Goal: Task Accomplishment & Management: Complete application form

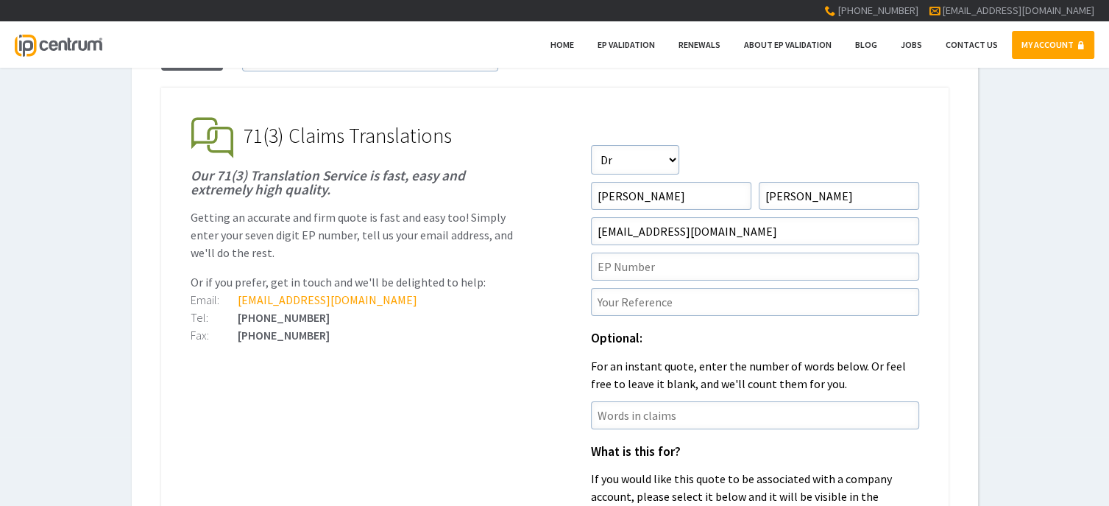
scroll to position [147, 0]
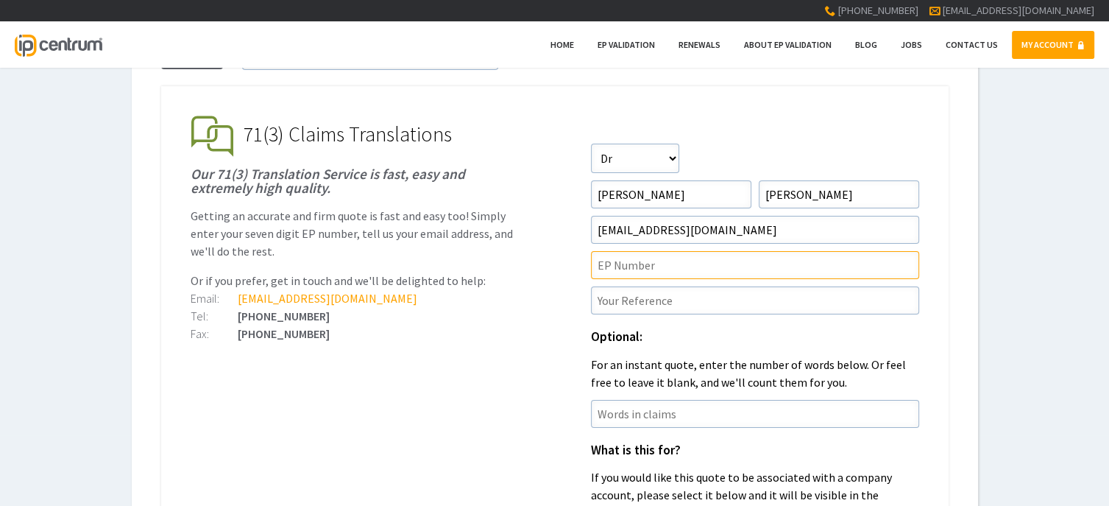
click at [646, 264] on input"] "text" at bounding box center [755, 265] width 328 height 28
paste input"] "4573286"
type input"] "4573286"
click at [718, 298] on input"] "text" at bounding box center [755, 300] width 328 height 28
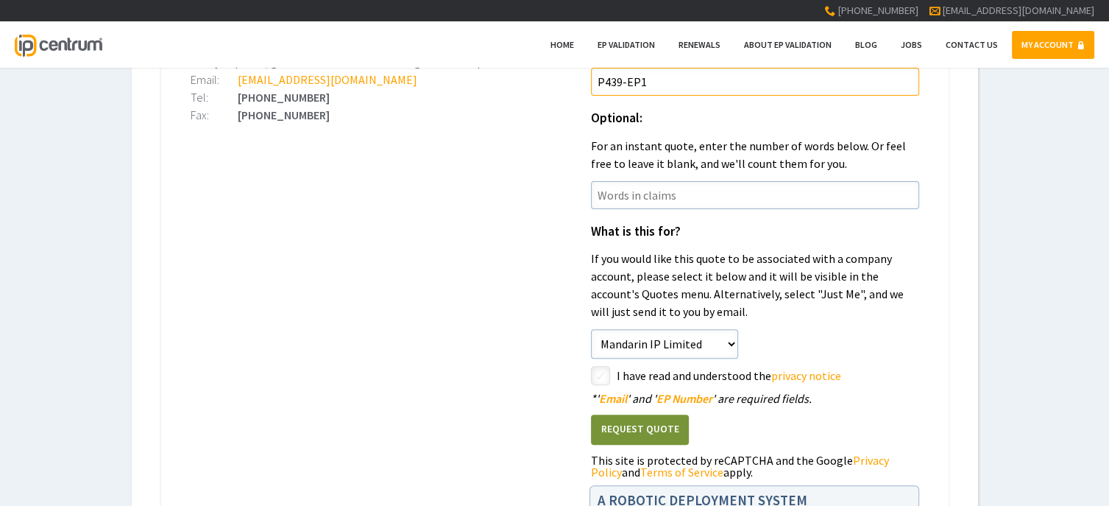
scroll to position [368, 0]
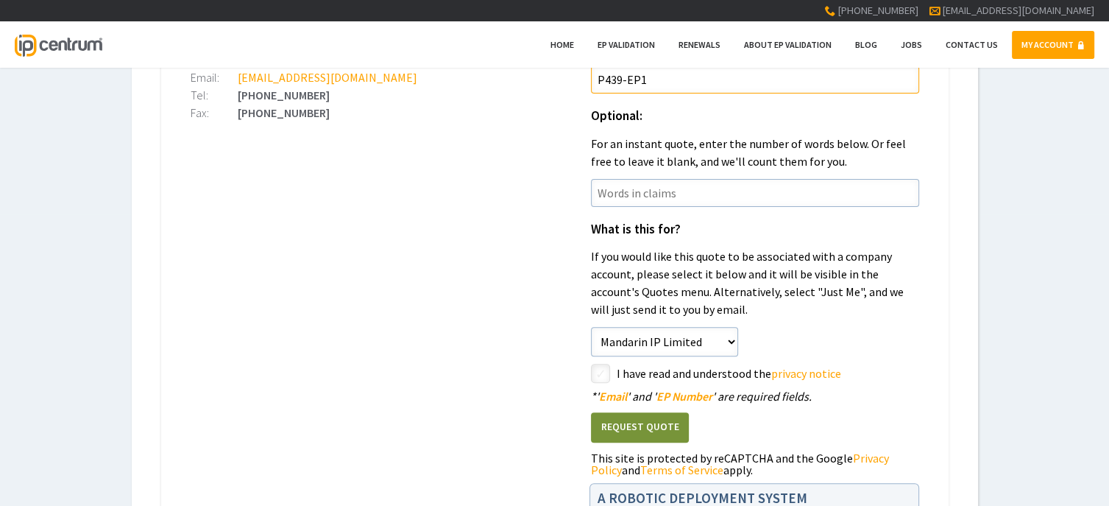
type input"] "P439-EP1"
click at [713, 340] on select"] "Just Me Mandarin IP Limited" at bounding box center [664, 341] width 147 height 29
click at [591, 327] on select"] "Just Me Mandarin IP Limited" at bounding box center [664, 341] width 147 height 29
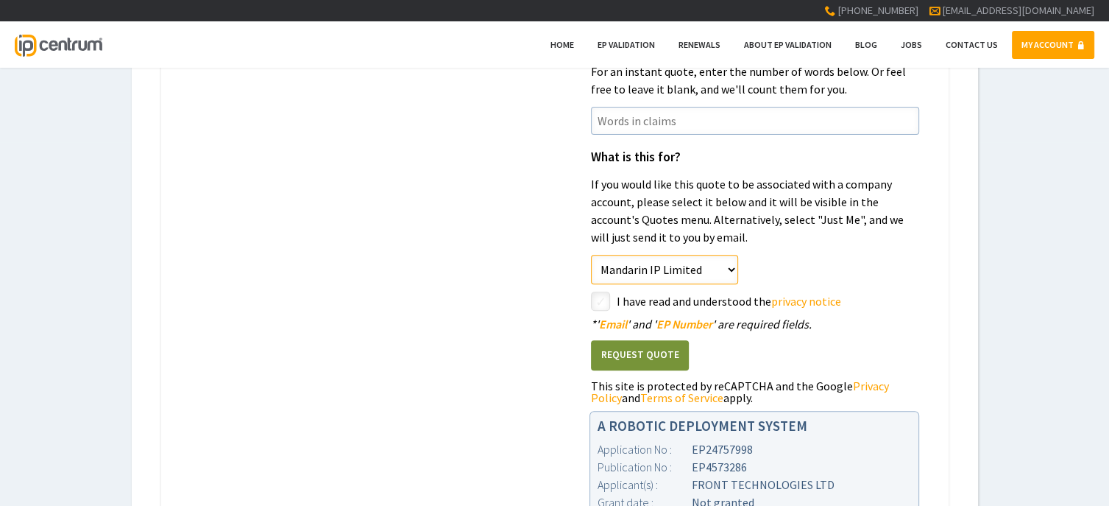
scroll to position [442, 0]
click at [604, 298] on input"] "checkbox" at bounding box center [603, 301] width 18 height 18
checkbox input"] "true"
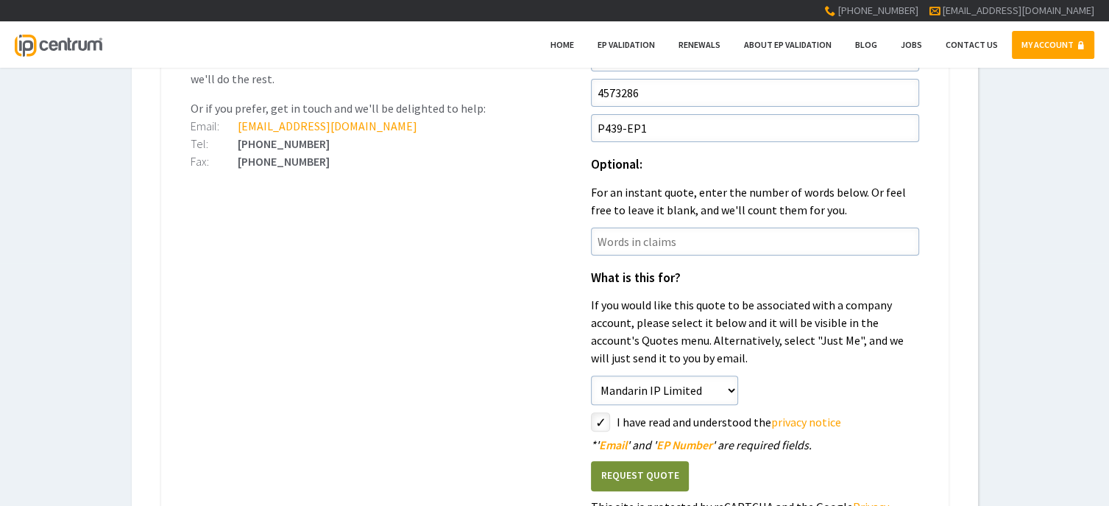
scroll to position [368, 0]
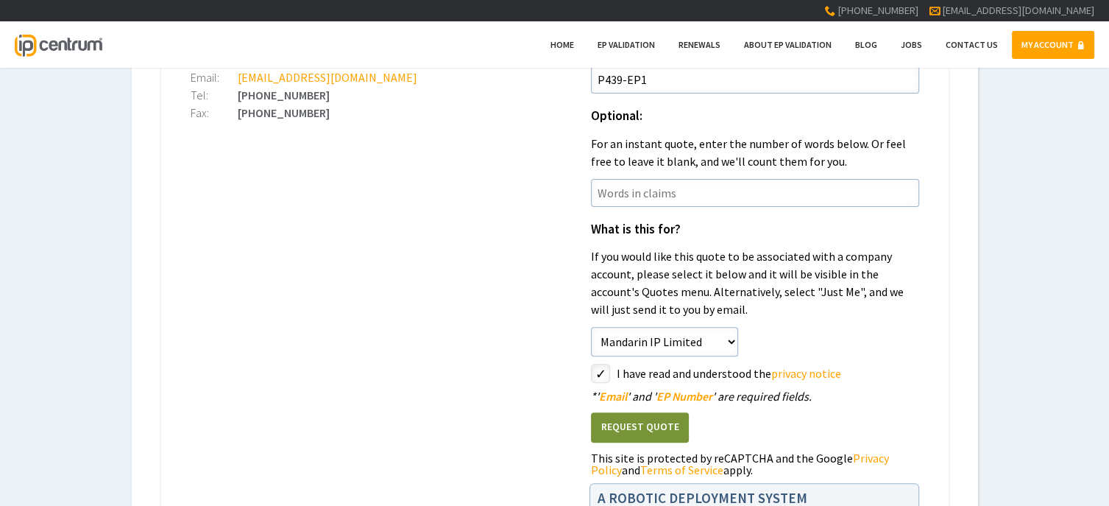
click at [624, 417] on button "Request Quote" at bounding box center [640, 427] width 98 height 30
